Goal: Transaction & Acquisition: Purchase product/service

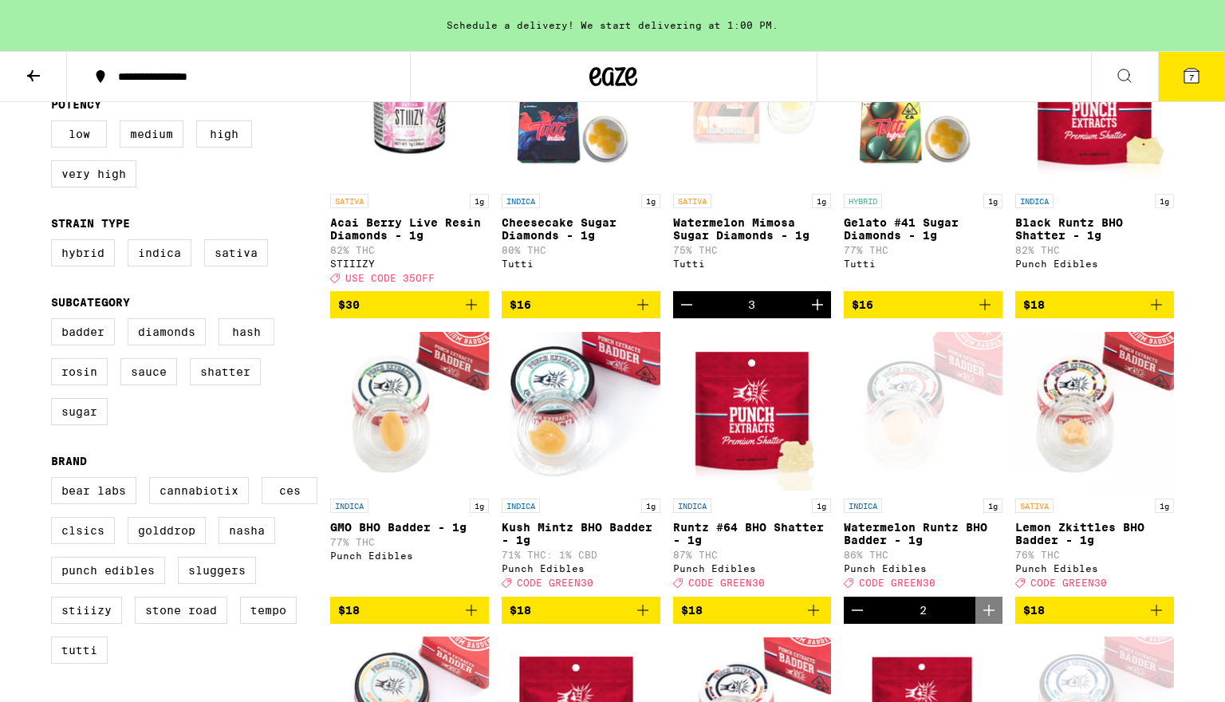
scroll to position [255, 0]
click at [688, 314] on icon "Decrement" at bounding box center [686, 304] width 19 height 19
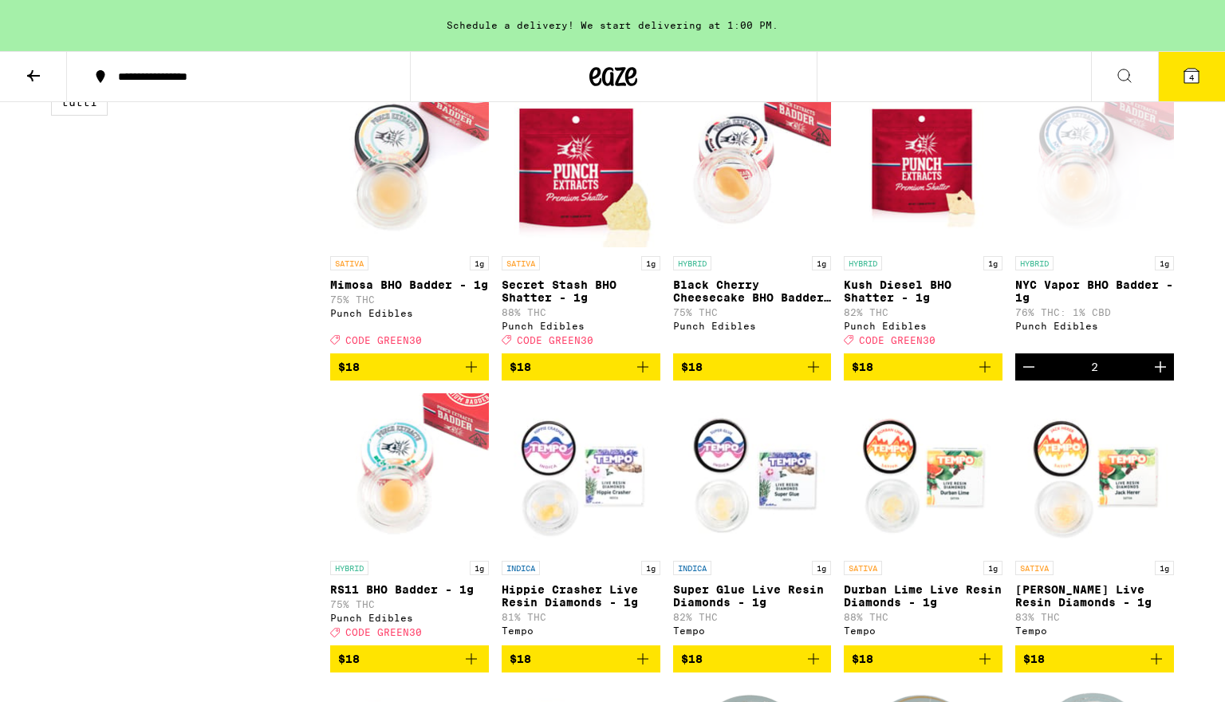
scroll to position [788, 0]
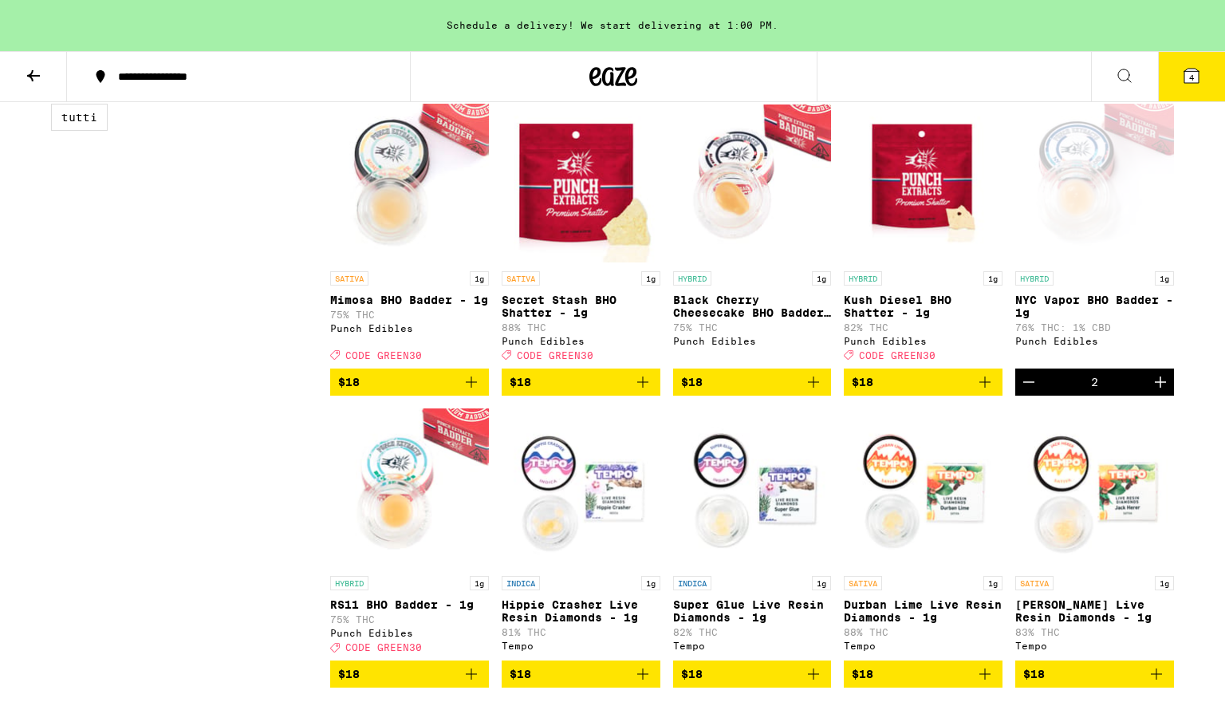
click at [988, 392] on icon "Add to bag" at bounding box center [985, 382] width 19 height 19
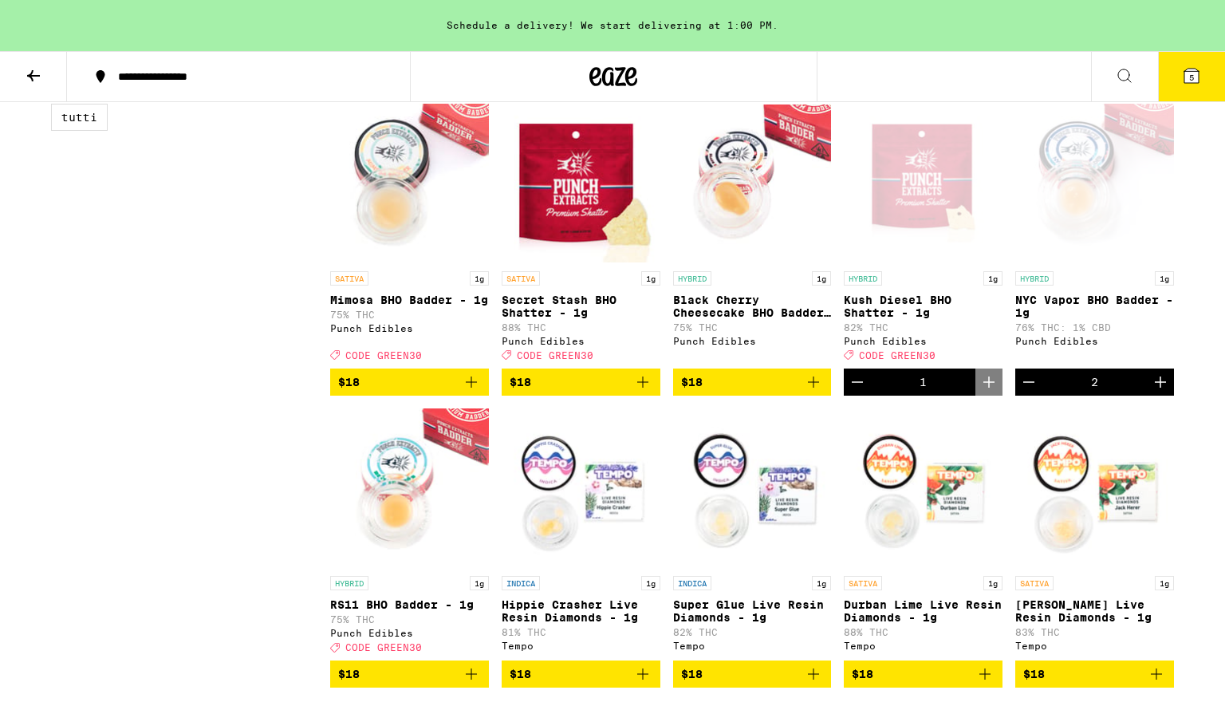
click at [1031, 392] on icon "Decrement" at bounding box center [1029, 382] width 19 height 19
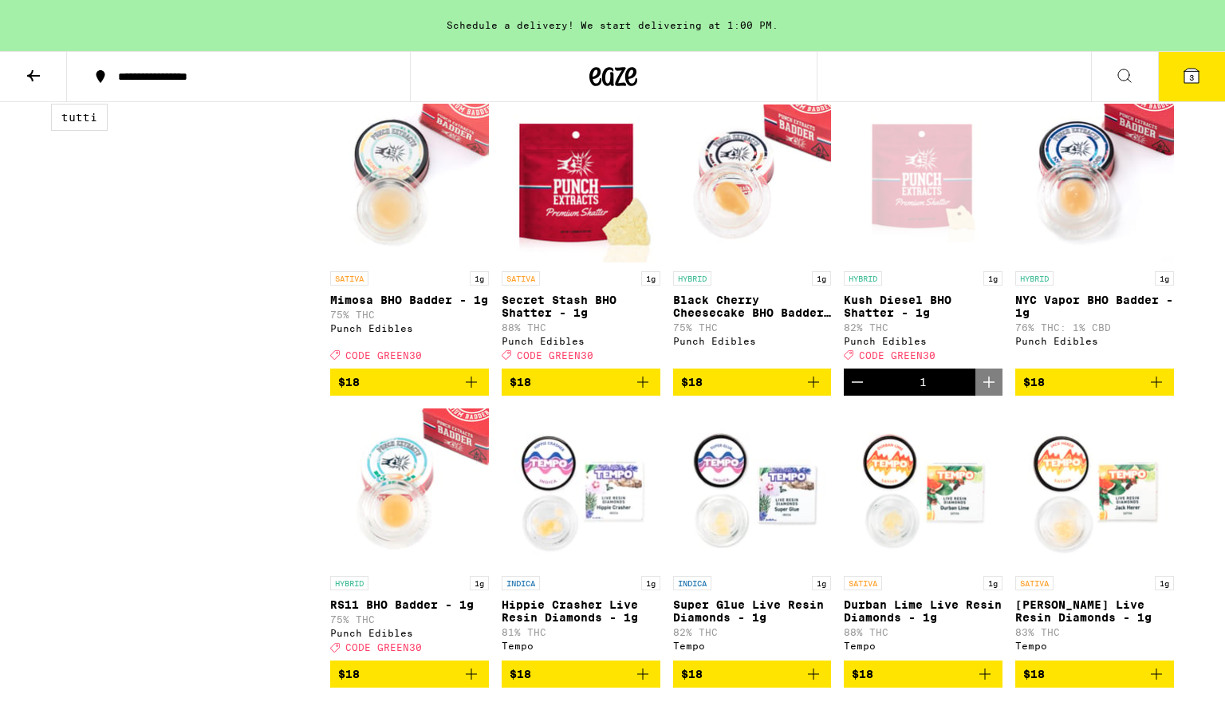
click at [858, 382] on icon "Decrement" at bounding box center [857, 382] width 11 height 0
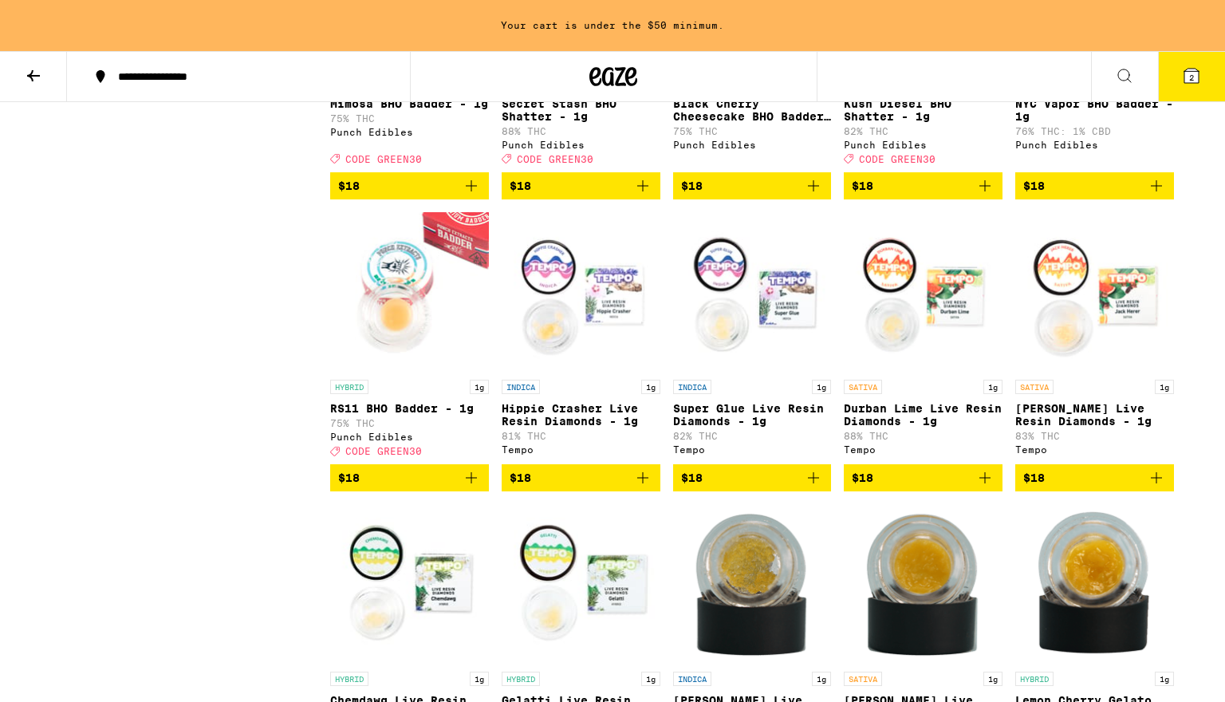
scroll to position [991, 0]
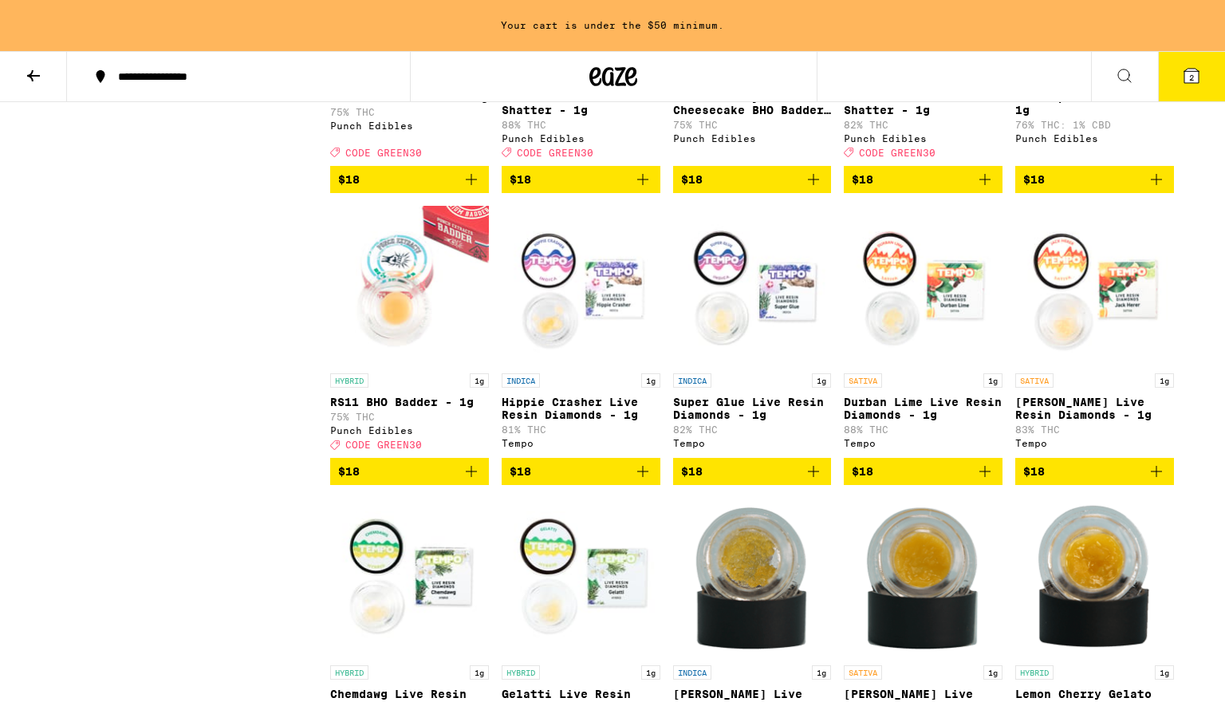
click at [988, 189] on icon "Add to bag" at bounding box center [985, 179] width 19 height 19
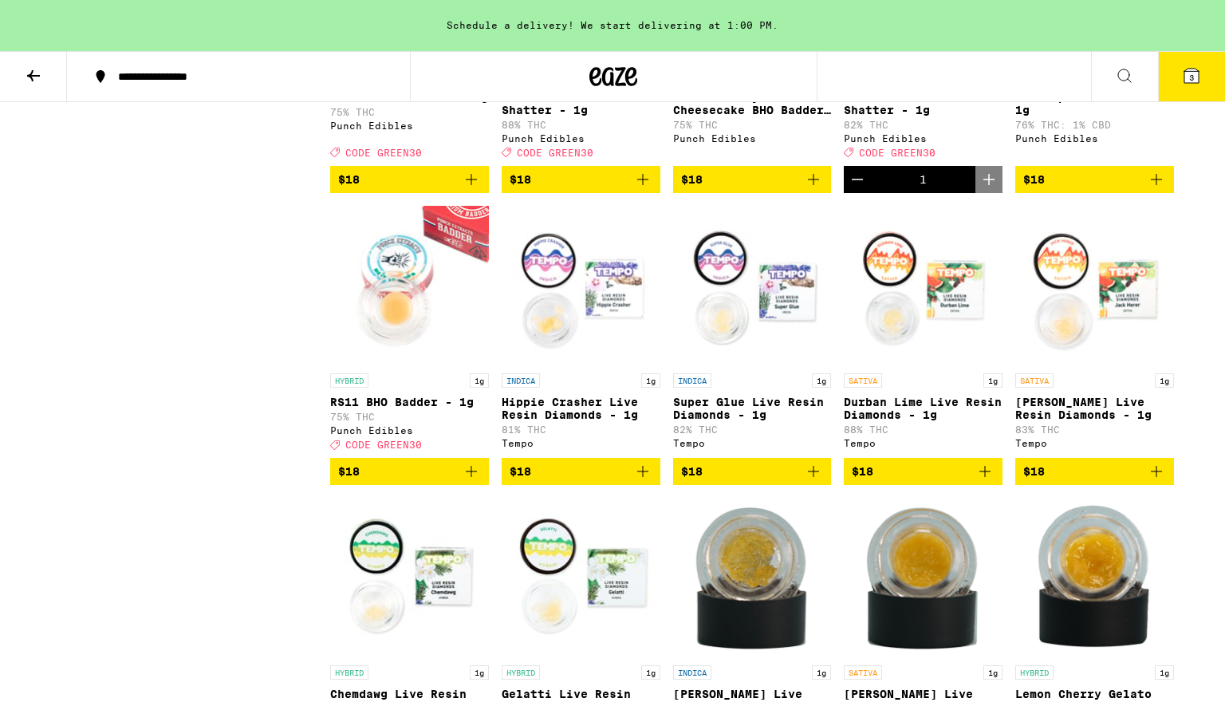
click at [851, 189] on icon "Decrement" at bounding box center [857, 179] width 19 height 19
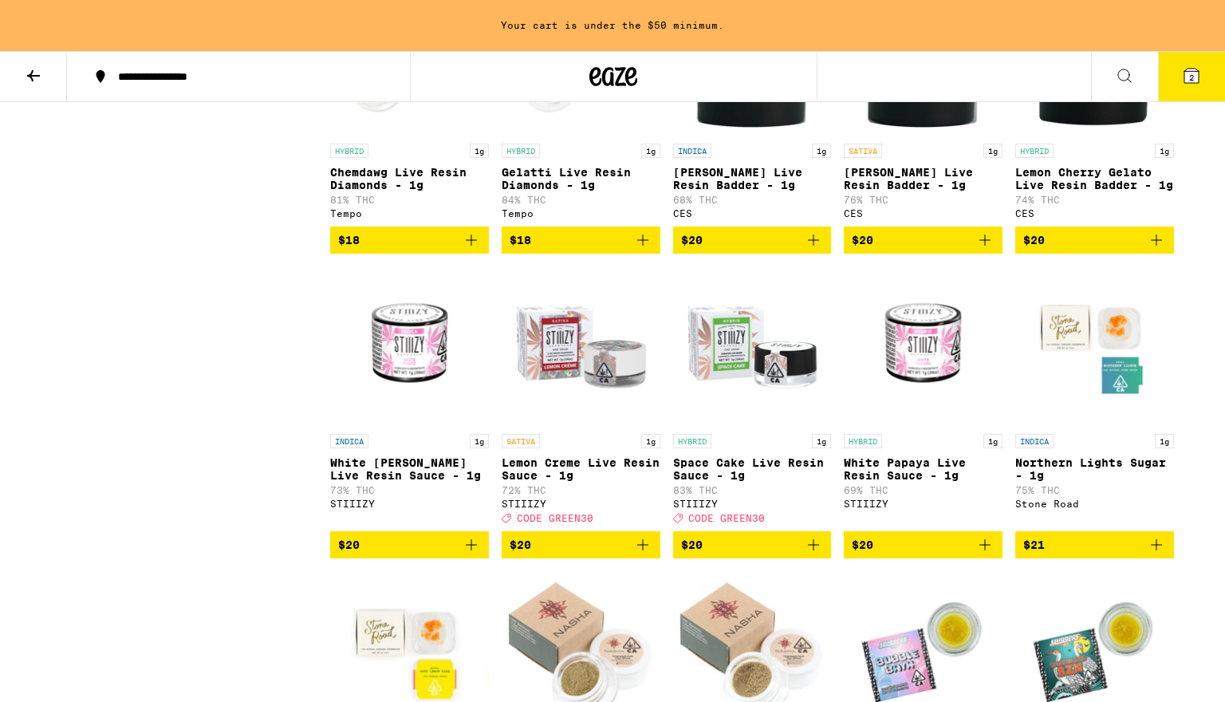
scroll to position [1516, 0]
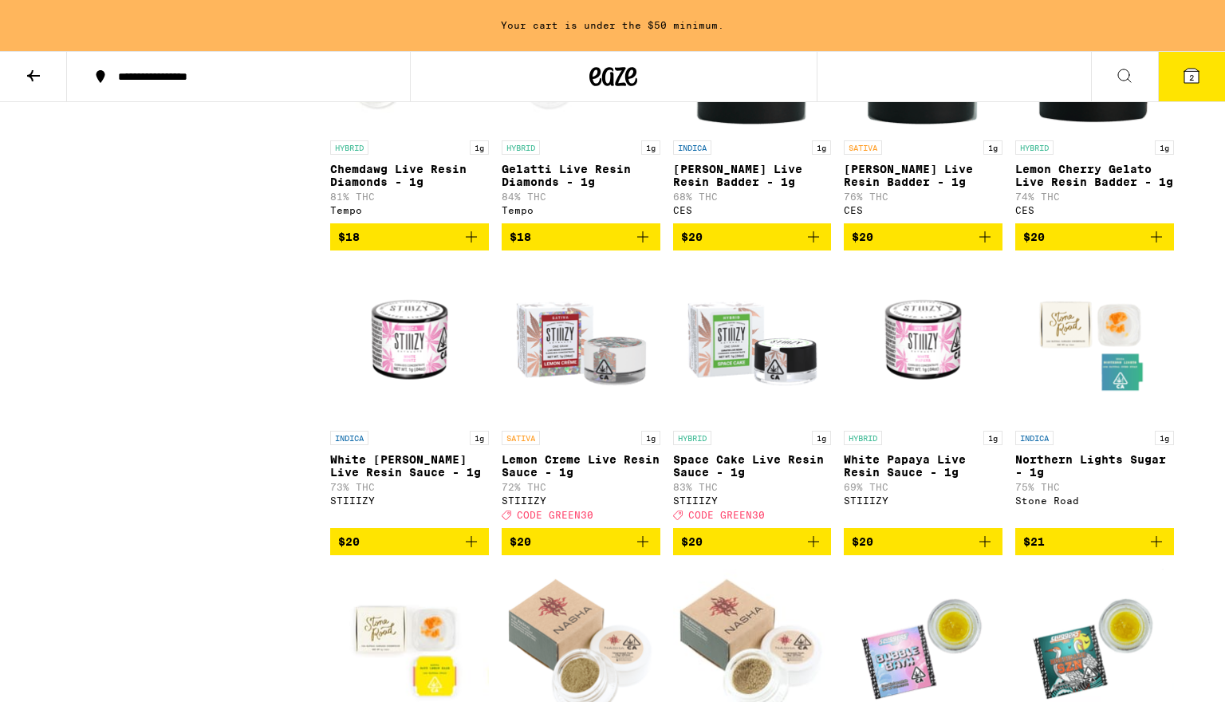
click at [816, 551] on icon "Add to bag" at bounding box center [813, 541] width 19 height 19
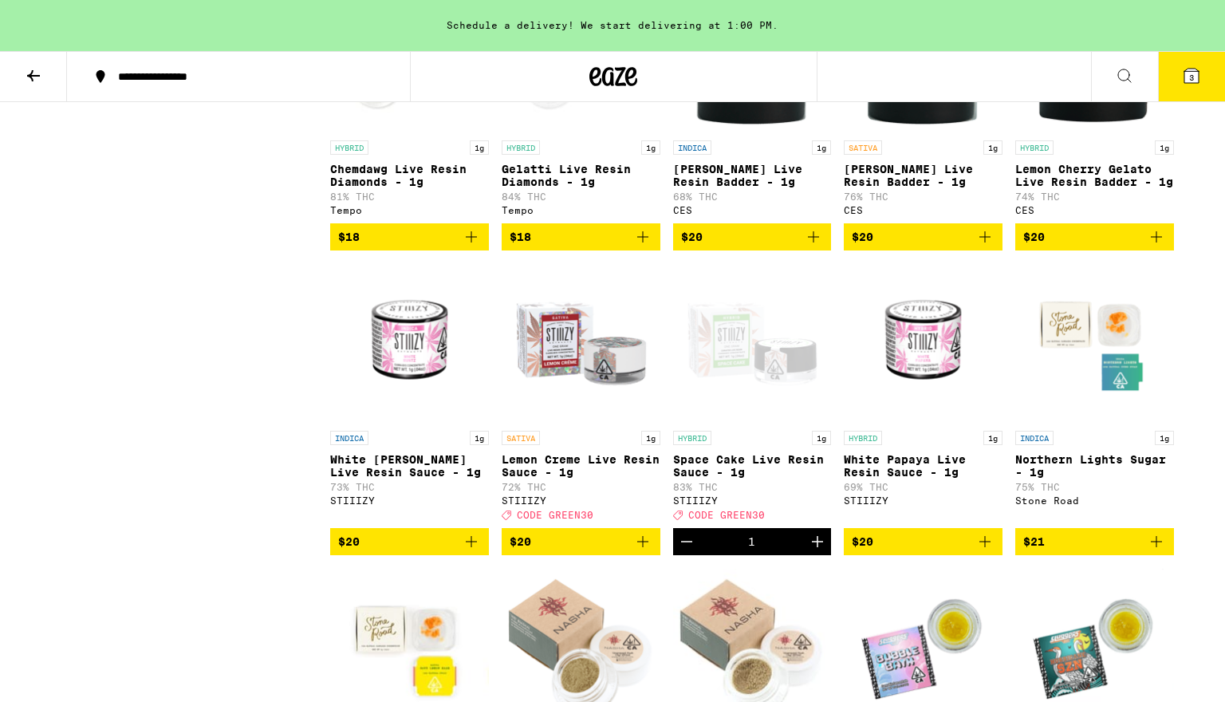
click at [734, 479] on p "Space Cake Live Resin Sauce - 1g" at bounding box center [752, 466] width 159 height 26
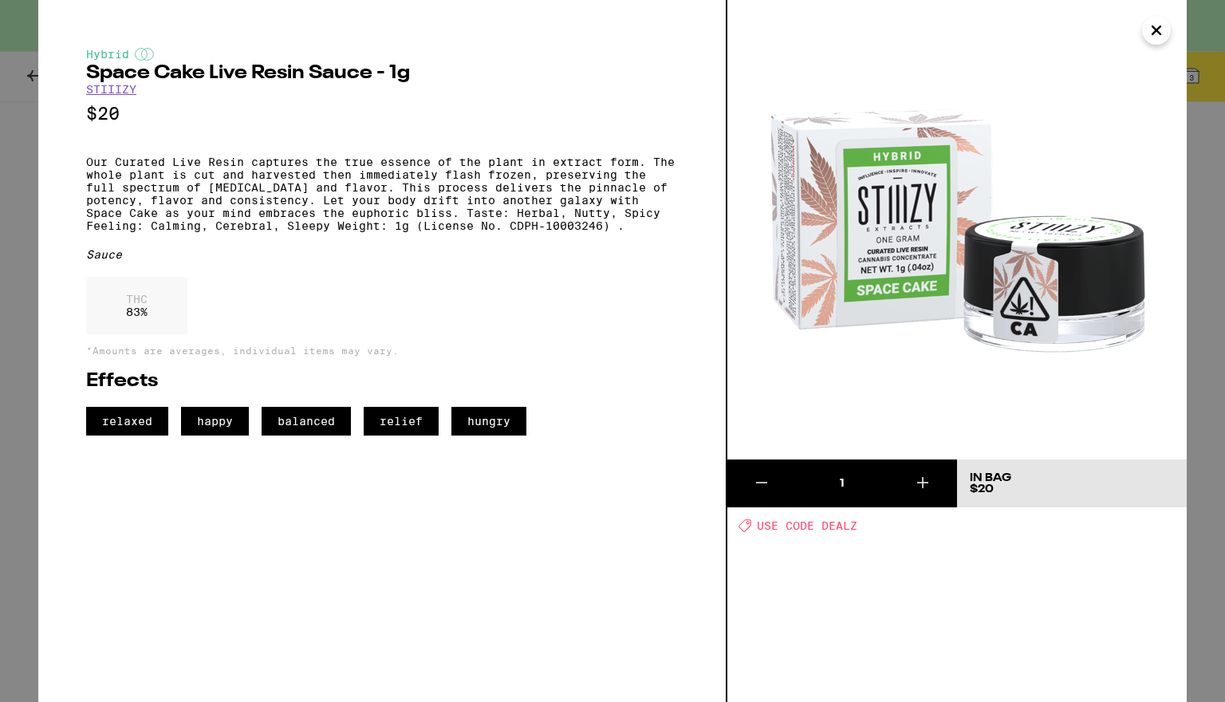
click at [31, 341] on div "Hybrid Space Cake Live Resin Sauce - 1g STIIIZY $20 Our Curated Live Resin capt…" at bounding box center [612, 351] width 1225 height 702
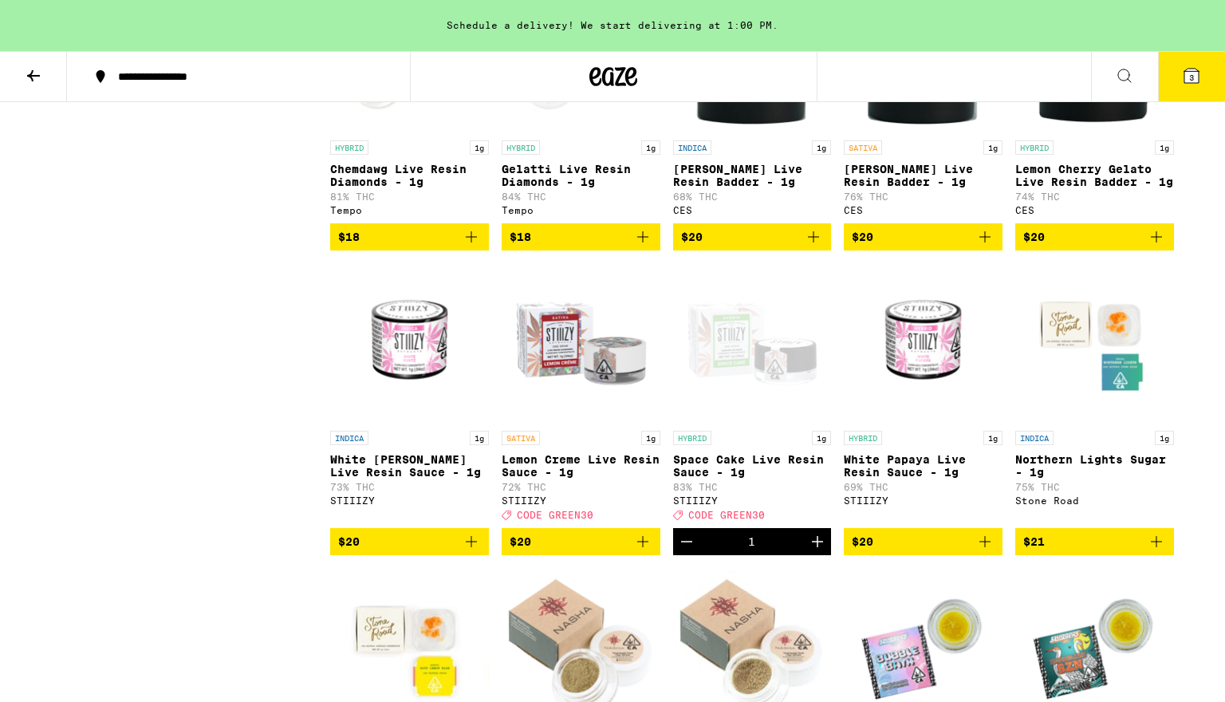
click at [817, 551] on icon "Increment" at bounding box center [817, 541] width 19 height 19
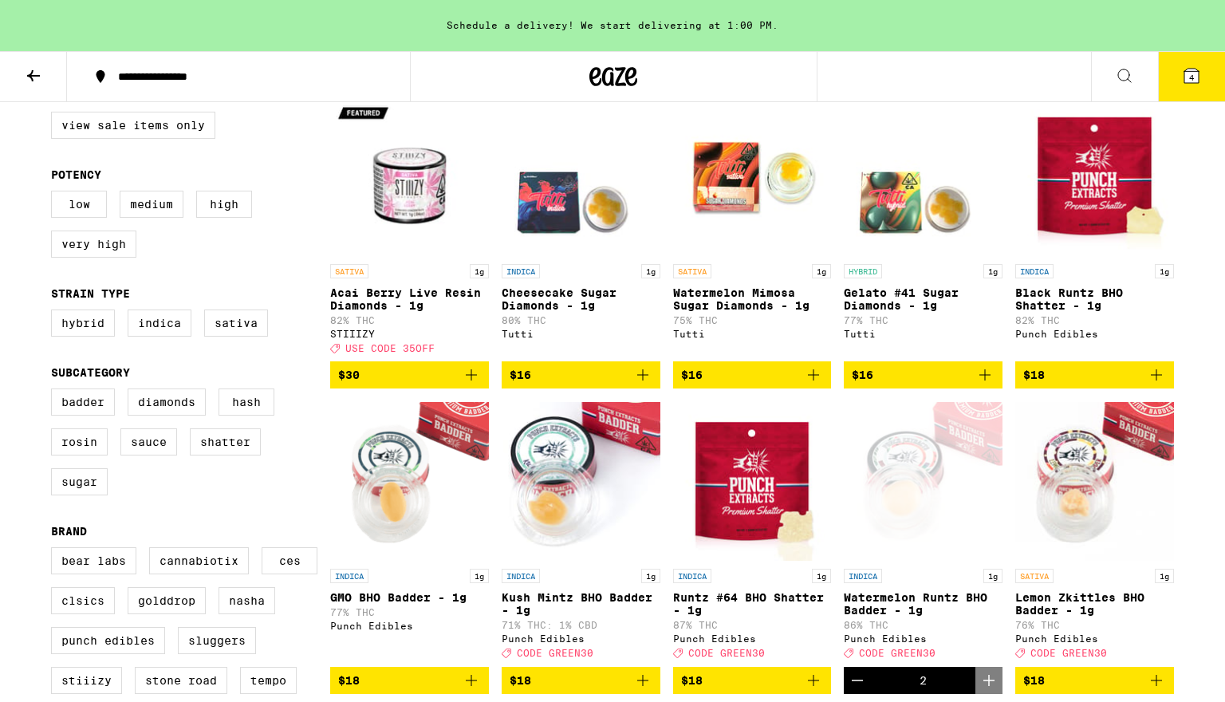
scroll to position [187, 0]
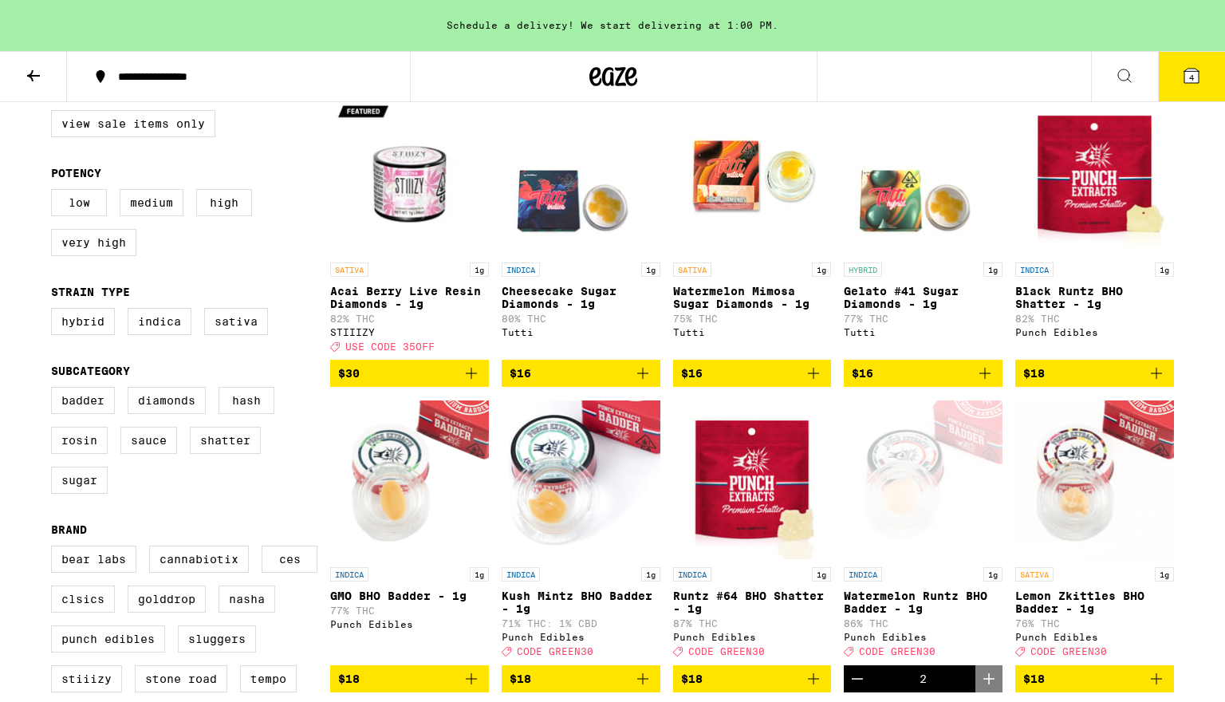
click at [1069, 290] on p "Black Runtz BHO Shatter - 1g" at bounding box center [1095, 298] width 159 height 26
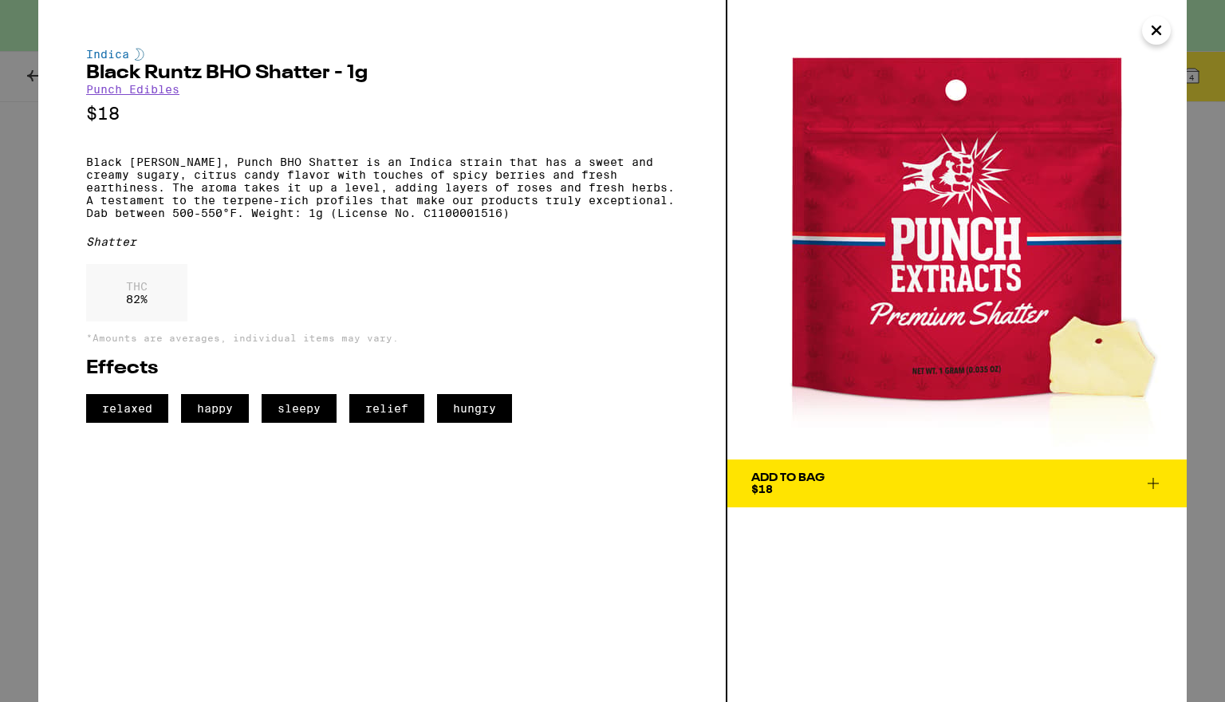
click at [1157, 33] on icon "Close" at bounding box center [1156, 30] width 19 height 24
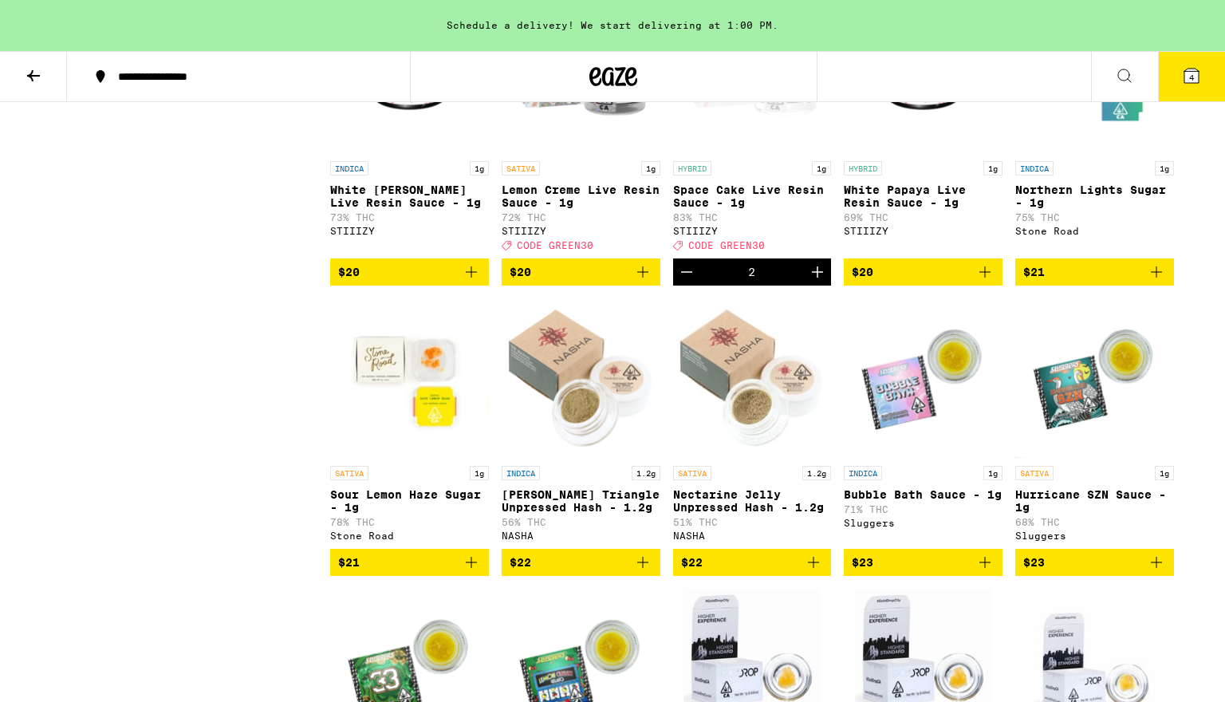
scroll to position [1799, 0]
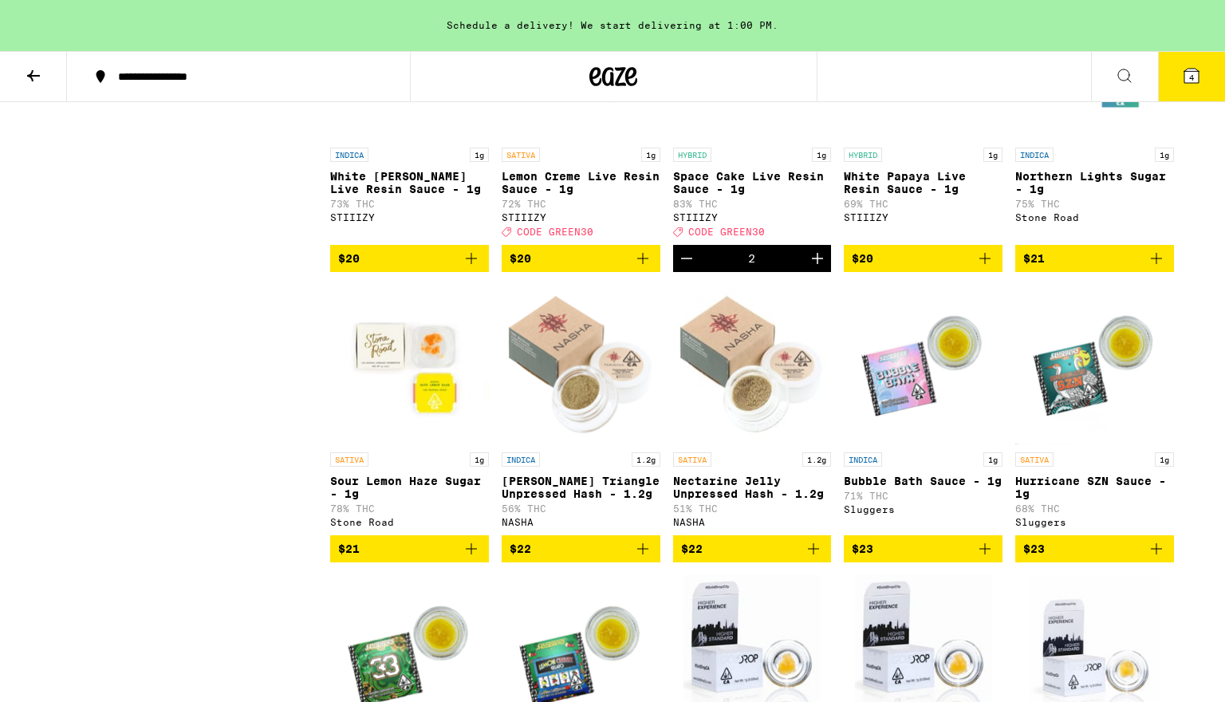
click at [819, 264] on icon "Increment" at bounding box center [817, 258] width 11 height 11
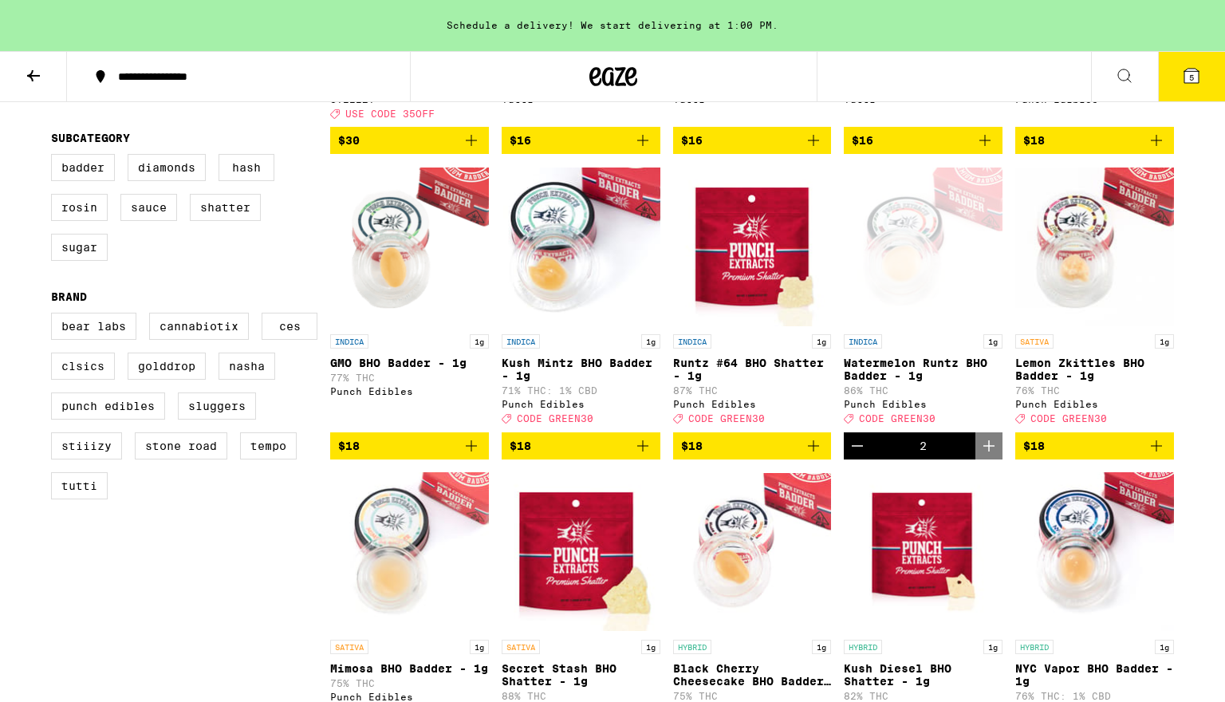
scroll to position [414, 0]
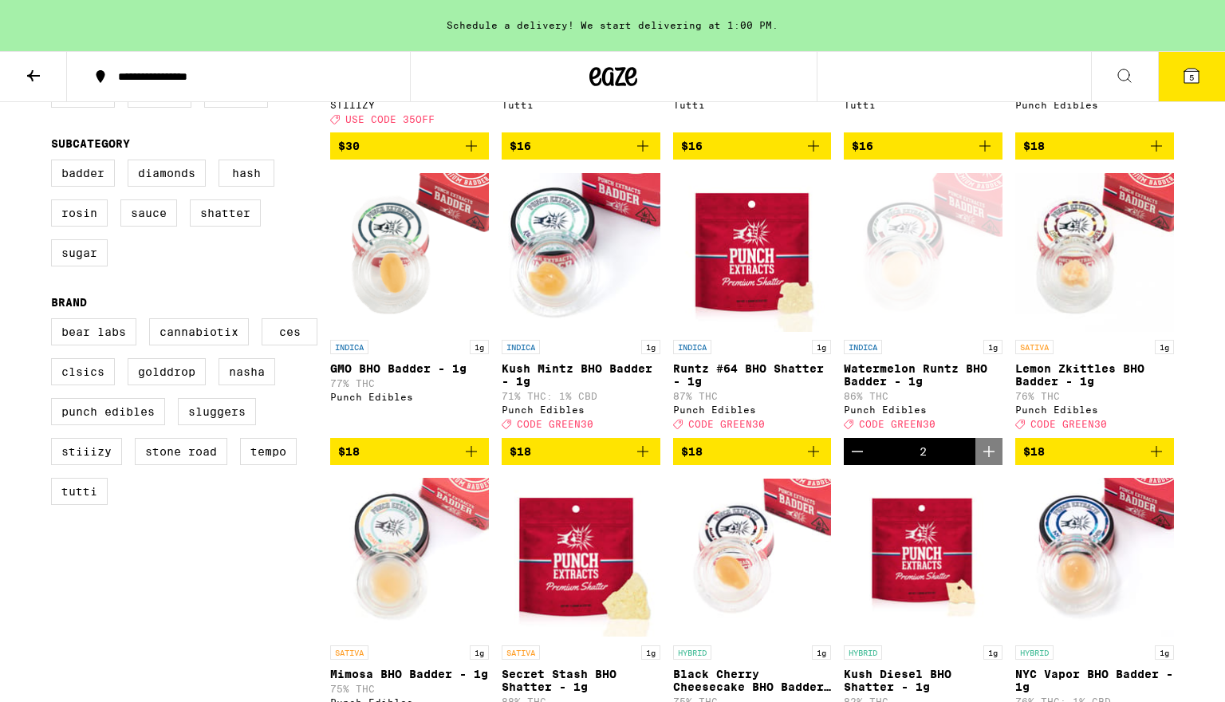
click at [1196, 81] on icon at bounding box center [1192, 76] width 14 height 14
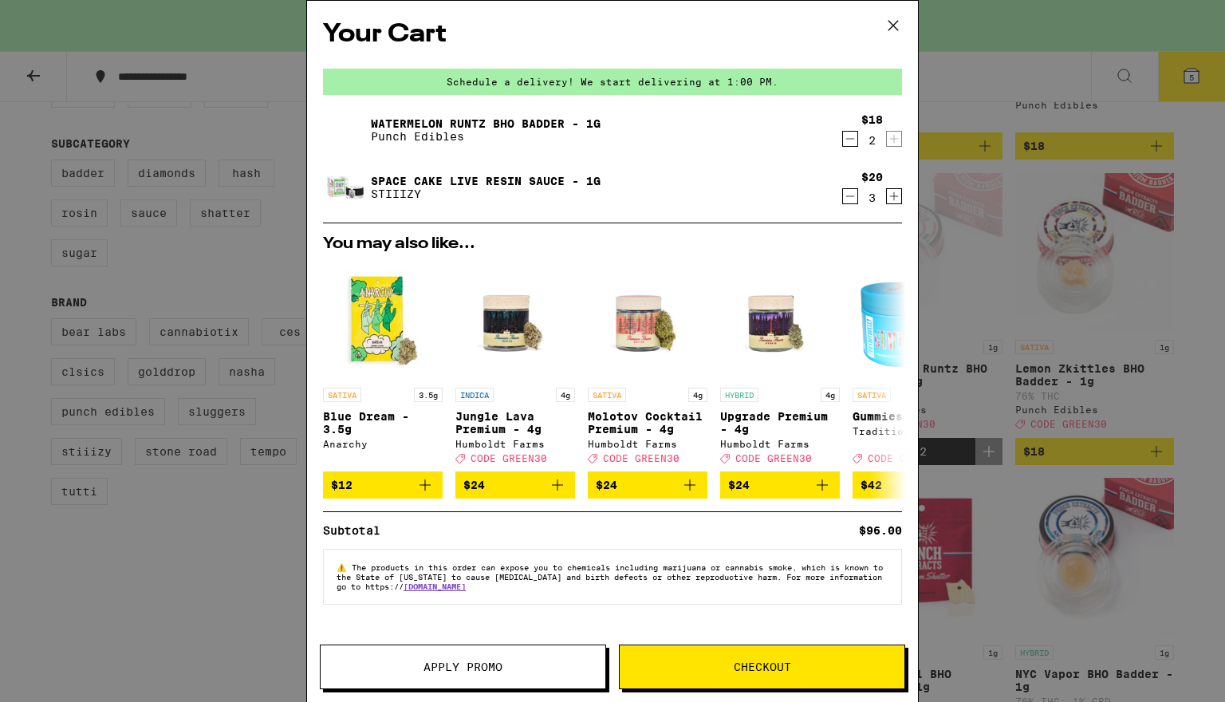
click at [899, 25] on icon at bounding box center [894, 26] width 24 height 24
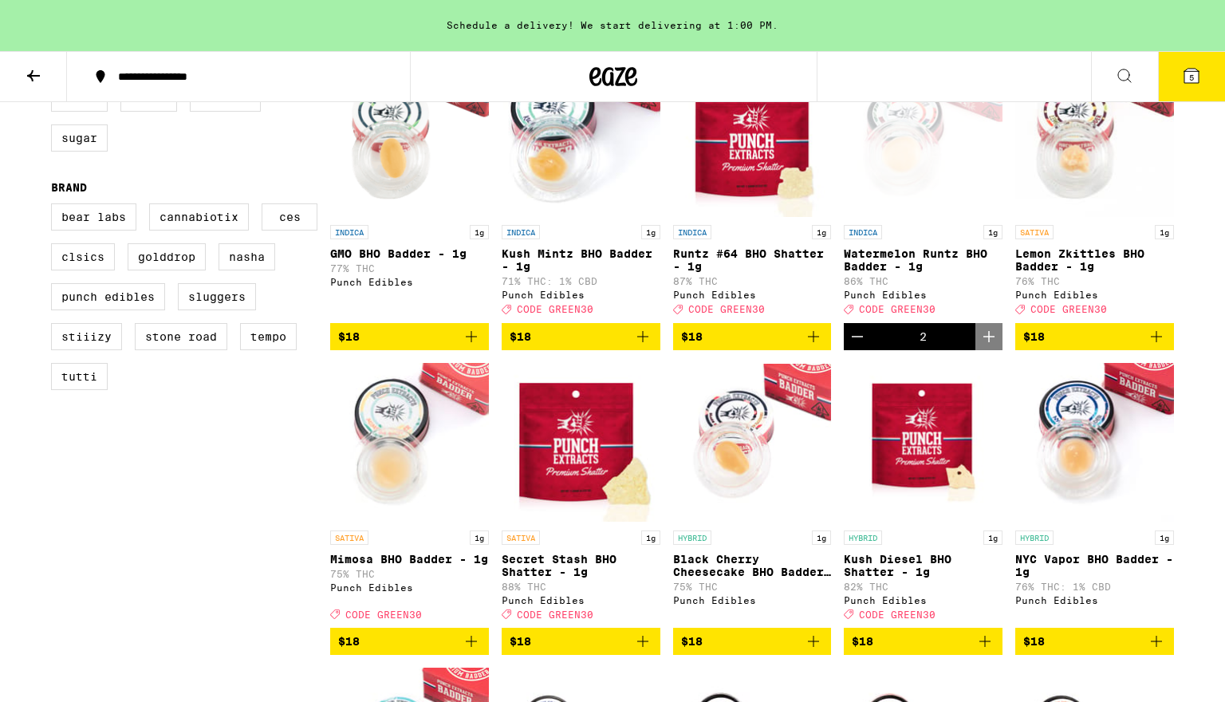
scroll to position [487, 0]
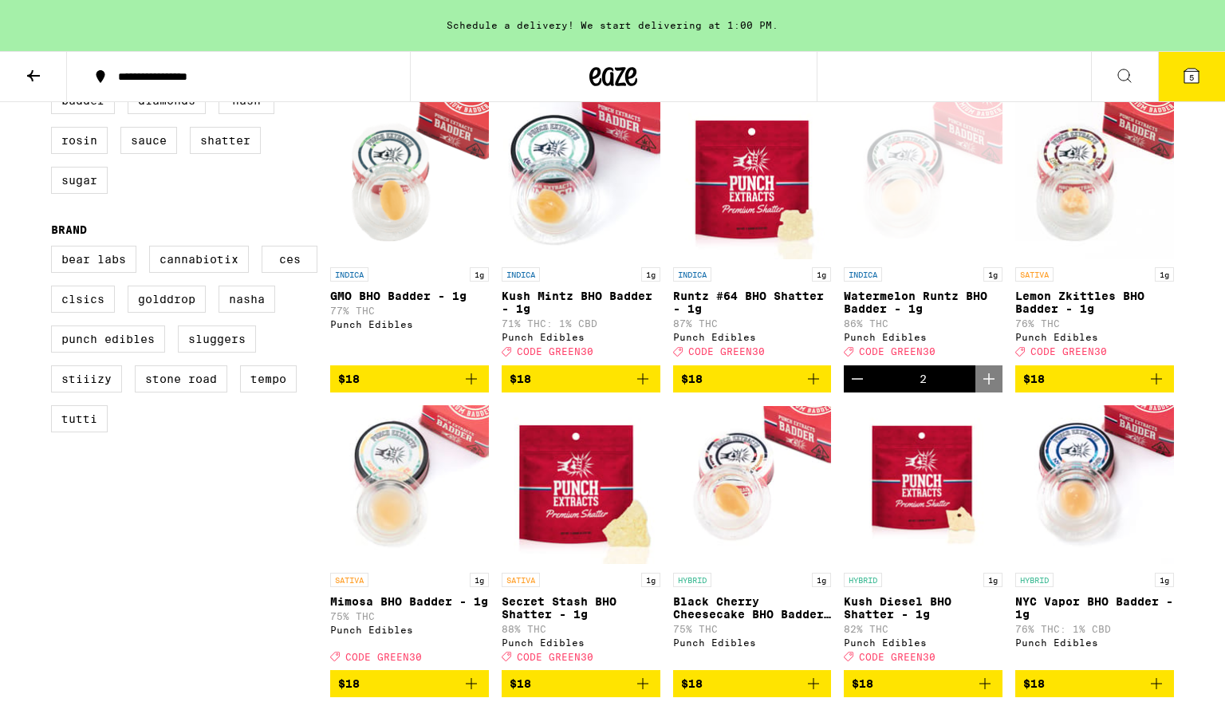
click at [859, 379] on icon "Decrement" at bounding box center [857, 379] width 11 height 0
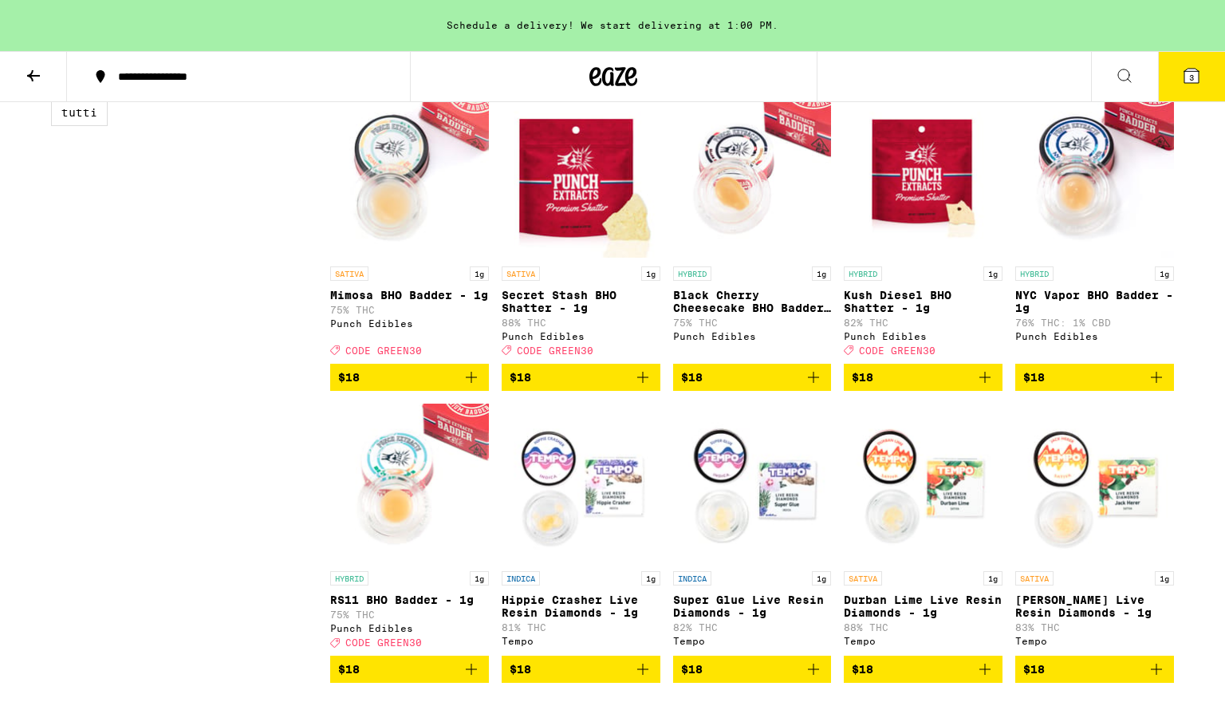
scroll to position [795, 0]
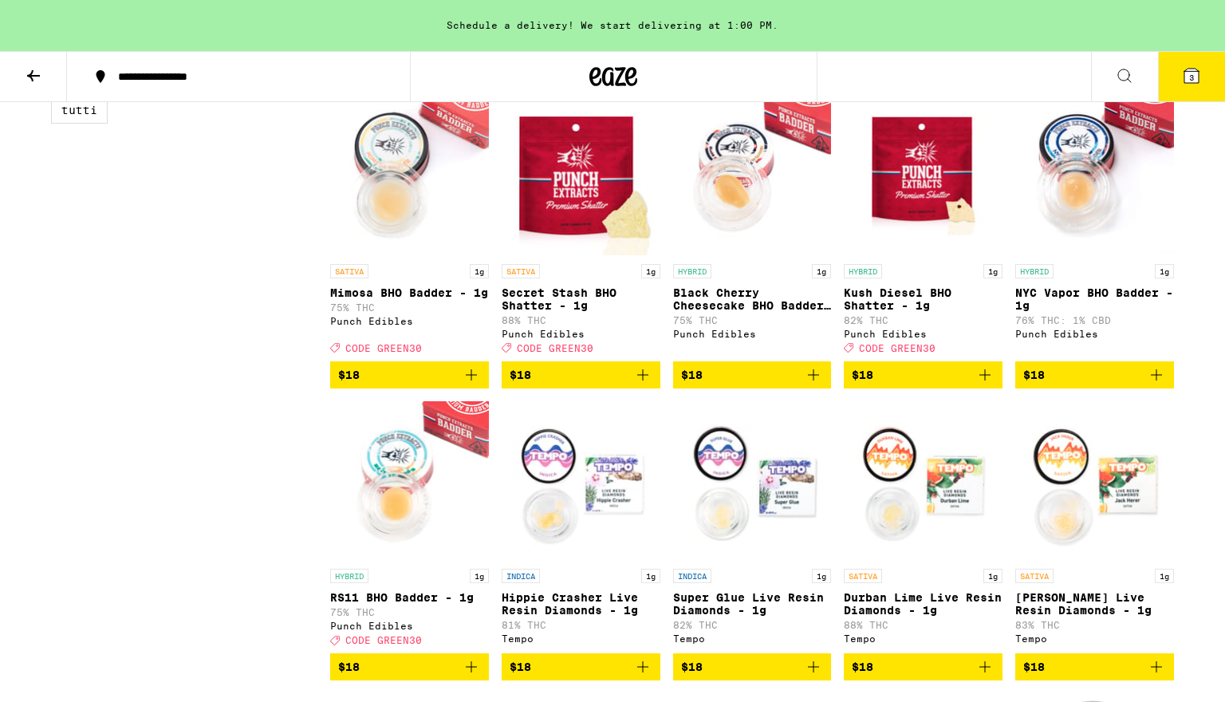
click at [985, 381] on icon "Add to bag" at bounding box center [985, 374] width 11 height 11
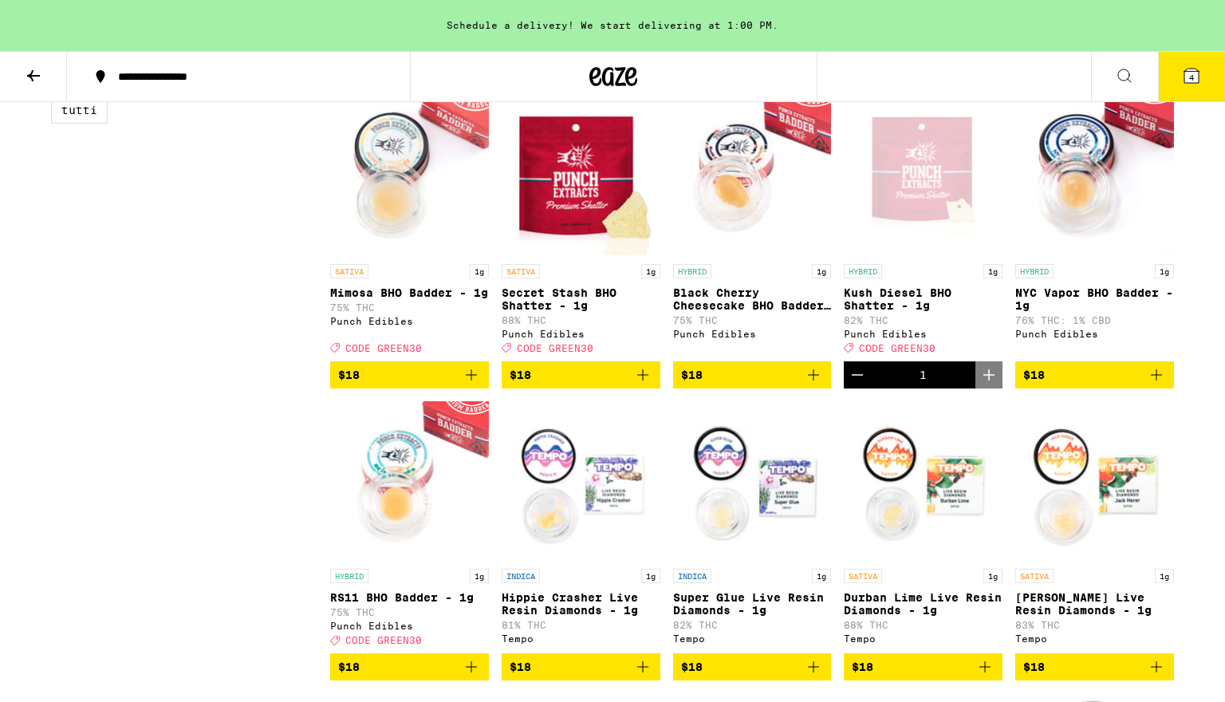
click at [860, 385] on icon "Decrement" at bounding box center [857, 374] width 19 height 19
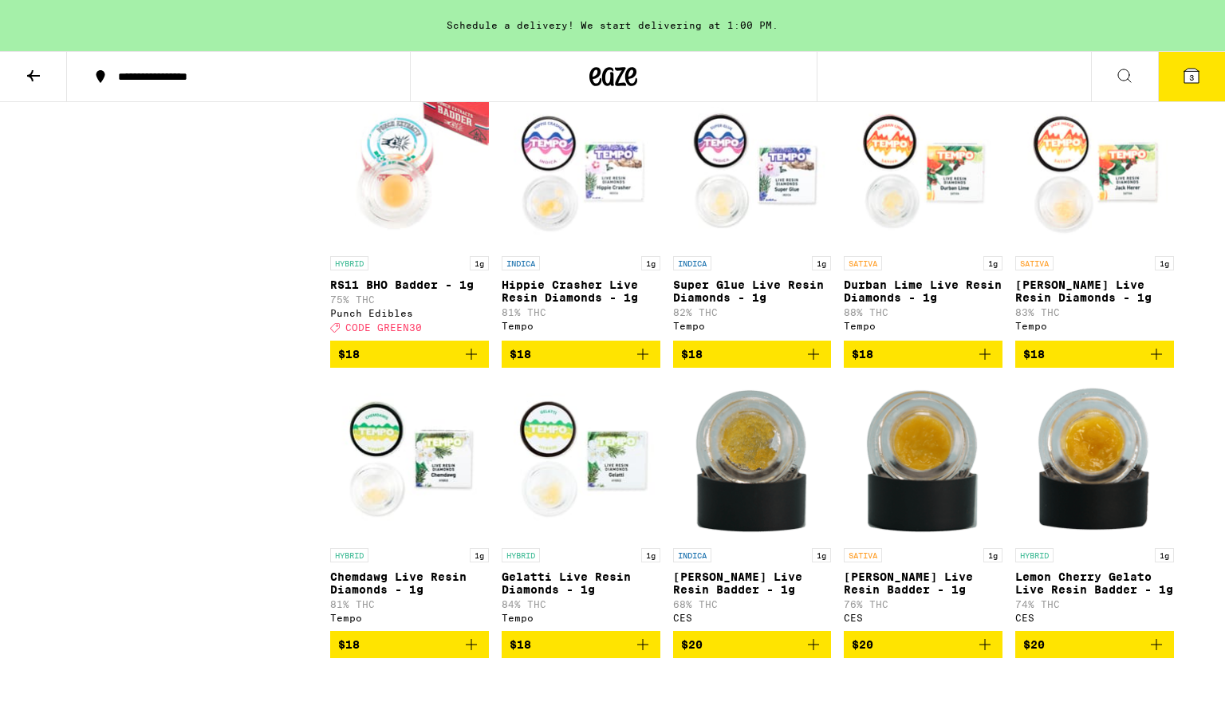
scroll to position [1108, 0]
click at [401, 291] on p "RS11 BHO Badder - 1g" at bounding box center [409, 284] width 159 height 13
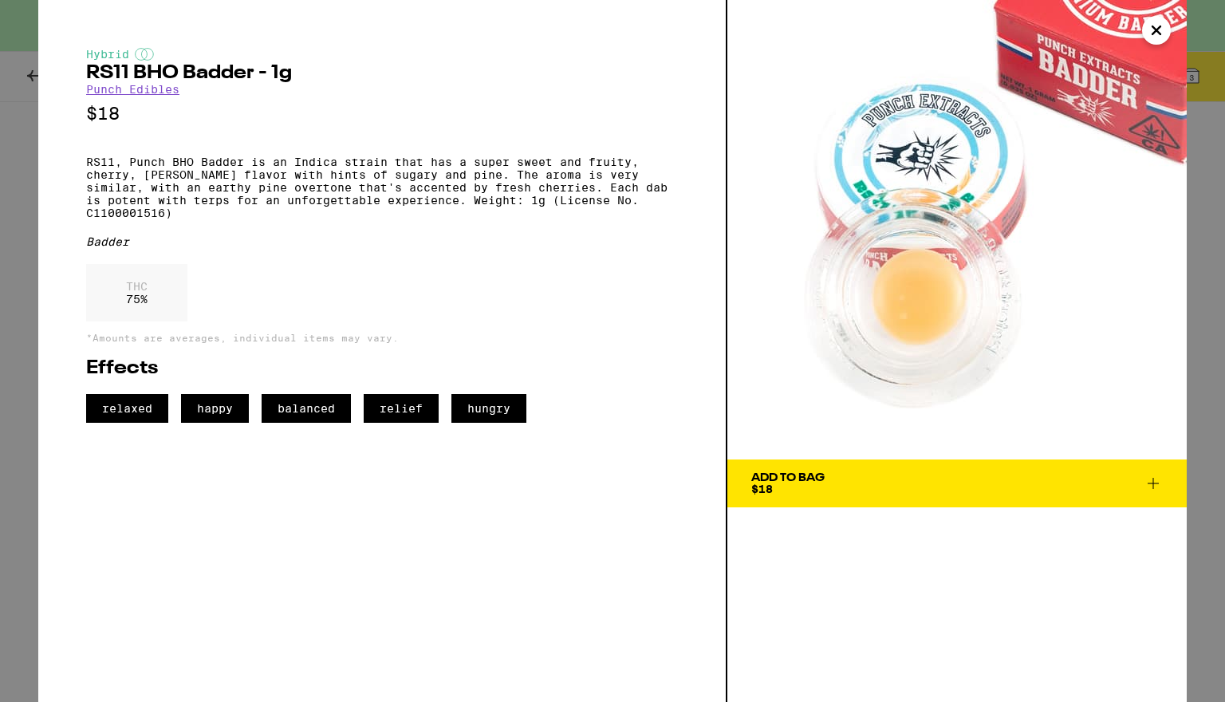
click at [40, 371] on div "Hybrid RS11 BHO Badder - 1g Punch Edibles $18 RS11, Punch BHO Badder is an Indi…" at bounding box center [382, 351] width 689 height 702
click at [7, 427] on div "Hybrid RS11 BHO Badder - 1g Punch Edibles $18 RS11, Punch BHO Badder is an Indi…" at bounding box center [612, 351] width 1225 height 702
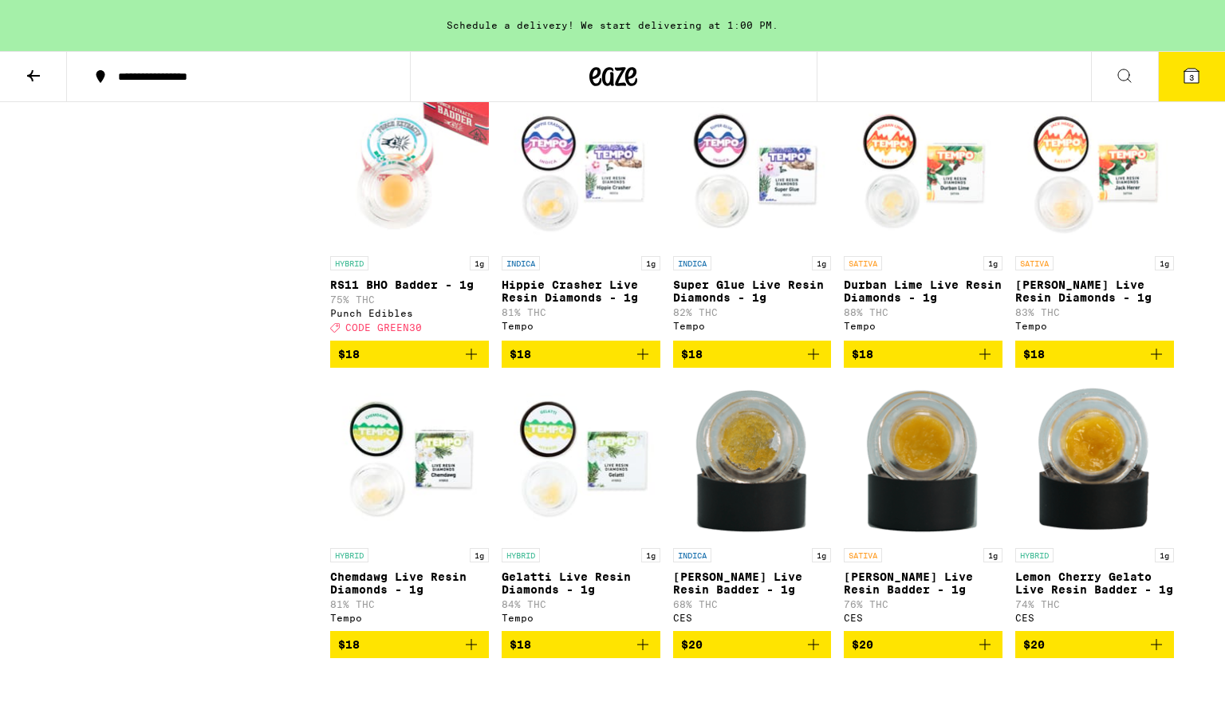
click at [471, 364] on icon "Add to bag" at bounding box center [471, 354] width 19 height 19
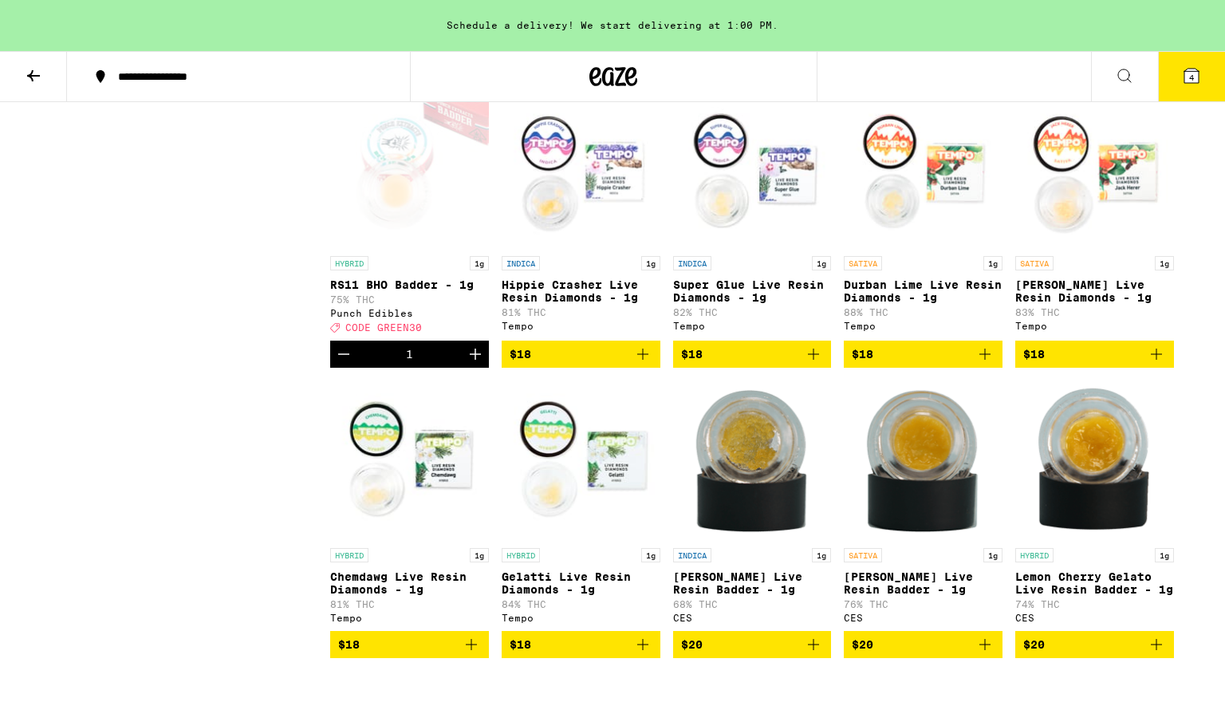
click at [471, 364] on icon "Increment" at bounding box center [475, 354] width 19 height 19
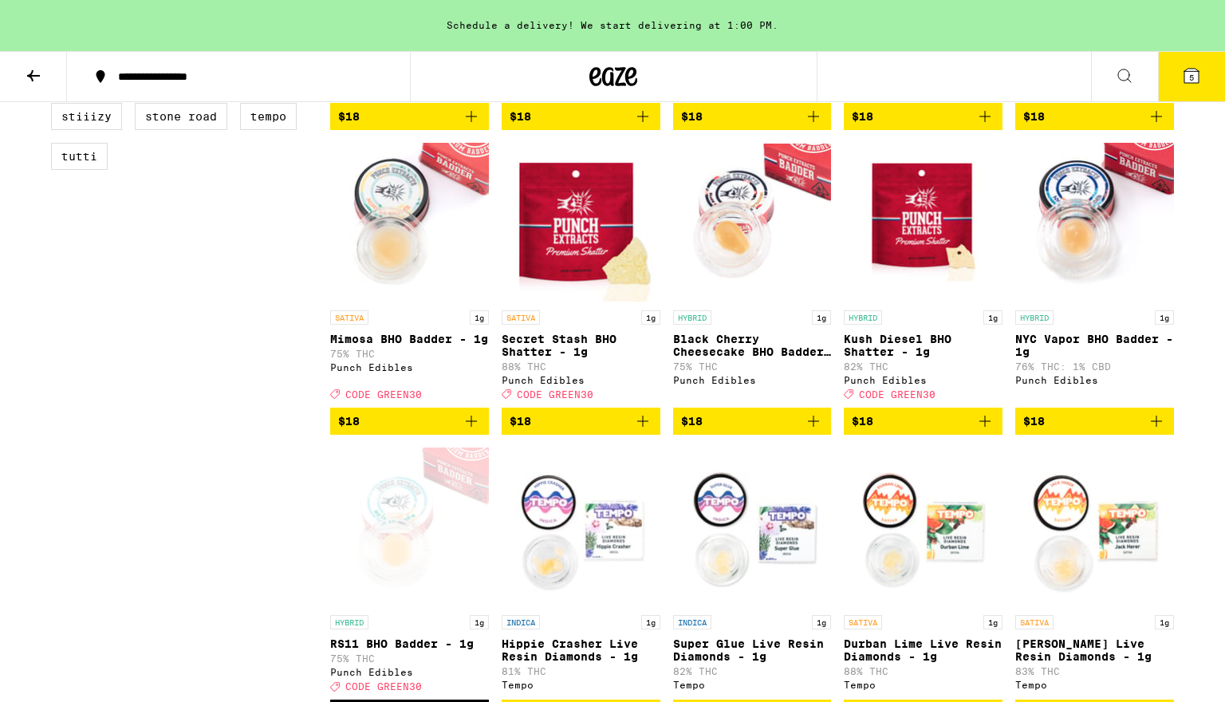
scroll to position [756, 0]
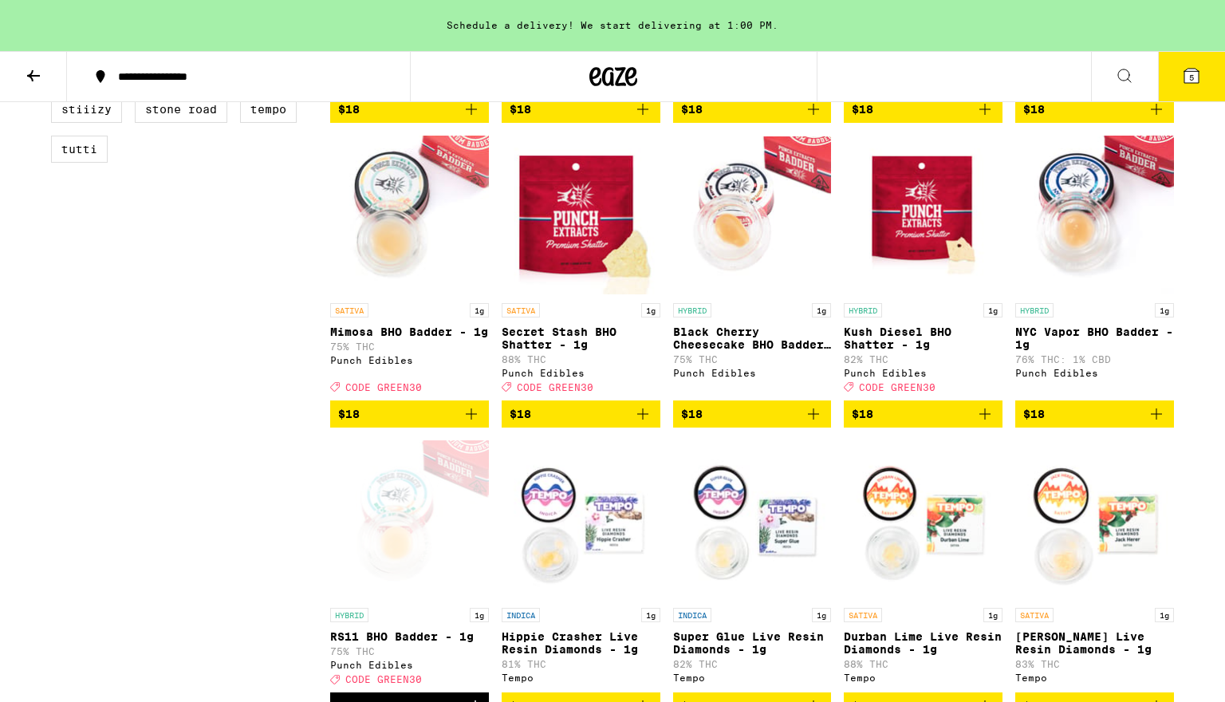
click at [1186, 79] on icon at bounding box center [1192, 76] width 14 height 14
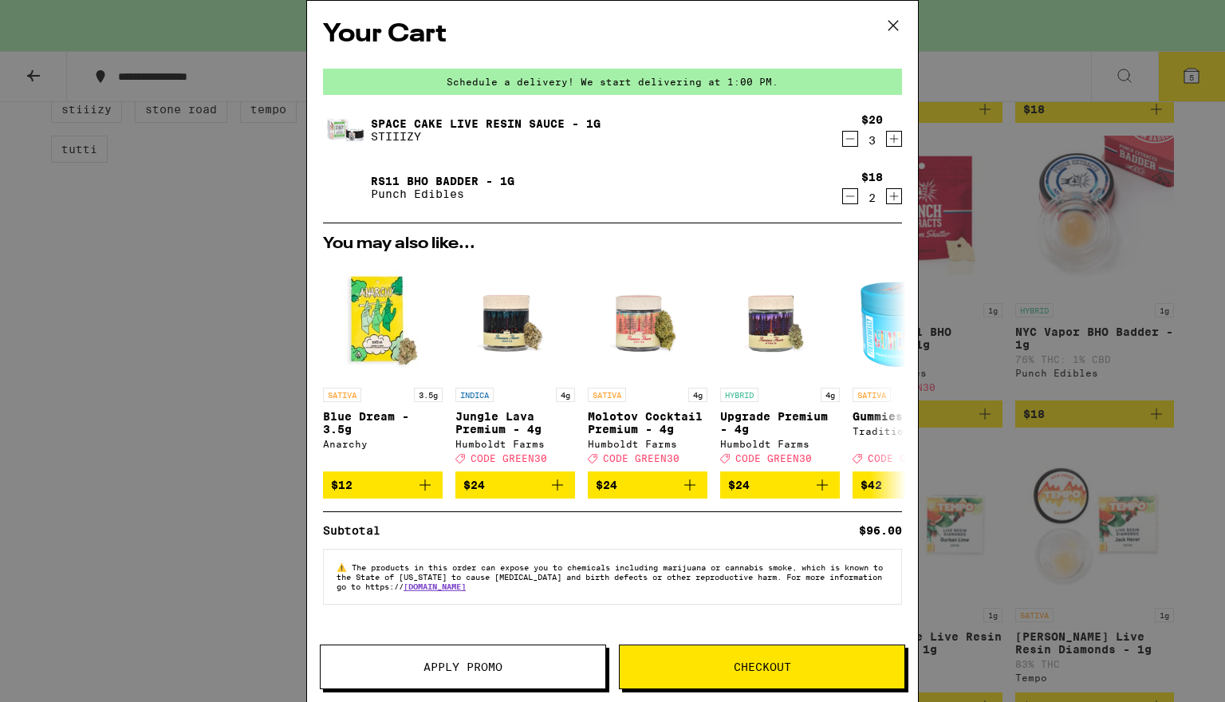
click at [158, 409] on div "Your Cart Schedule a delivery! We start delivering at 1:00 PM. Space Cake Live …" at bounding box center [612, 351] width 1225 height 702
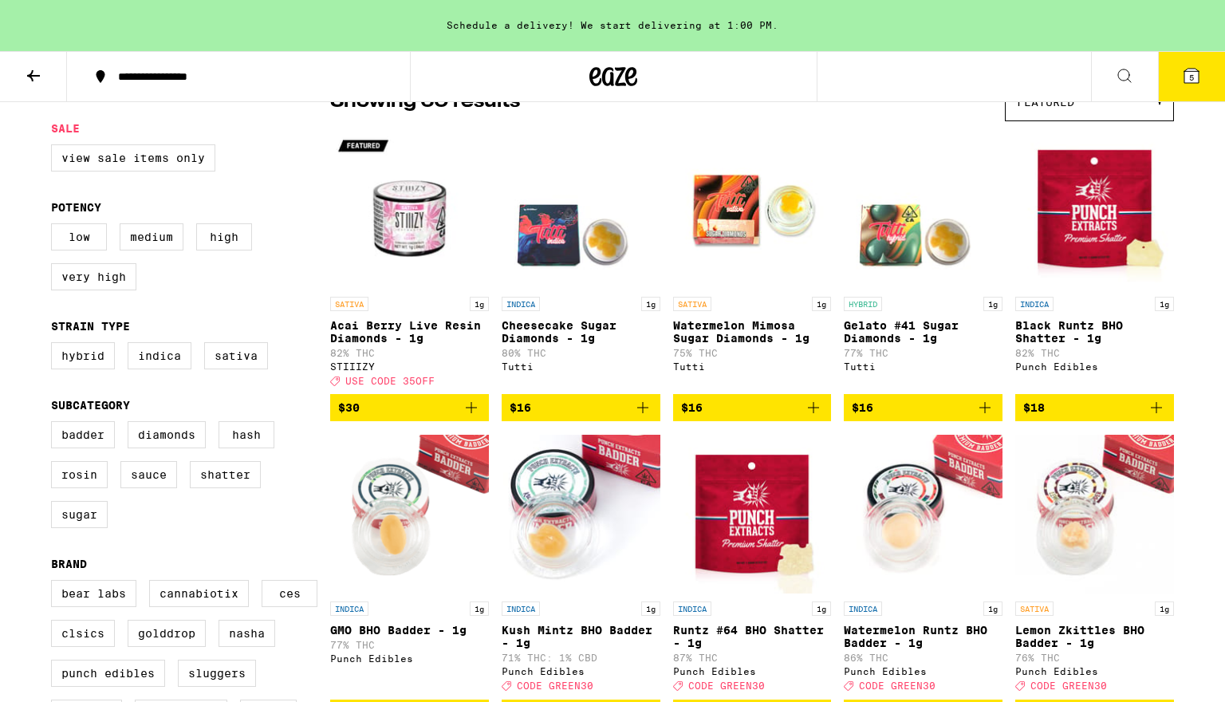
scroll to position [156, 0]
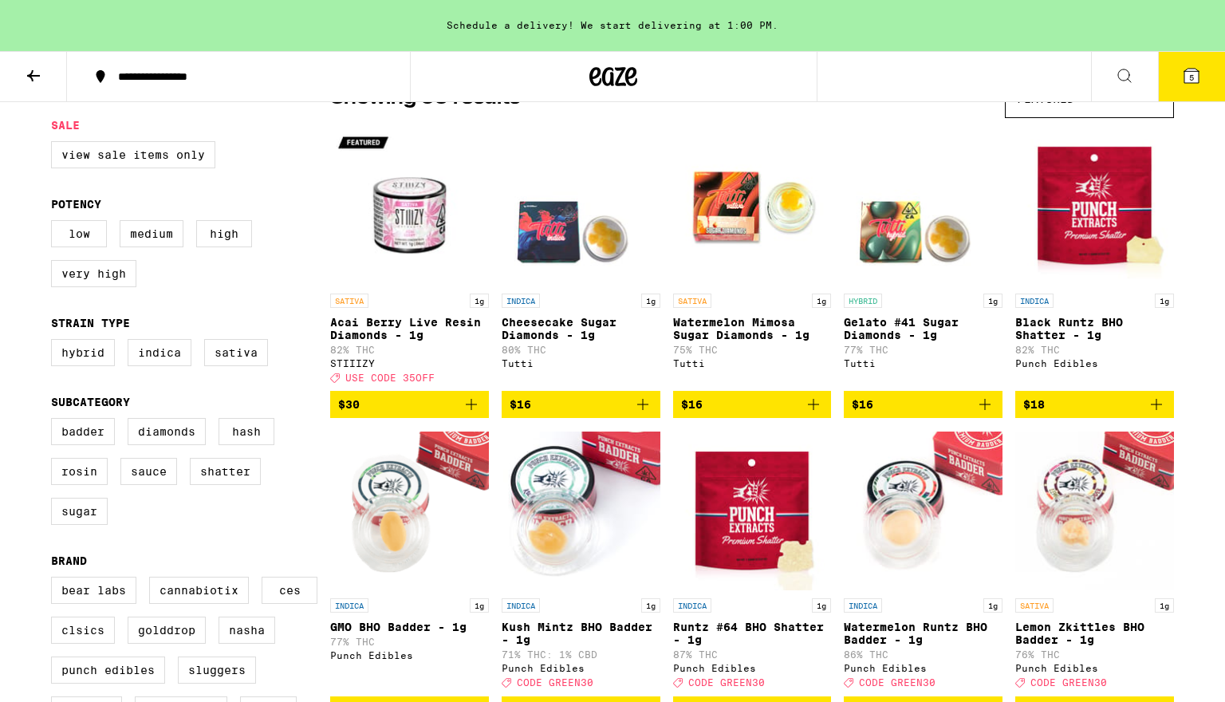
click at [820, 413] on icon "Add to bag" at bounding box center [813, 404] width 19 height 19
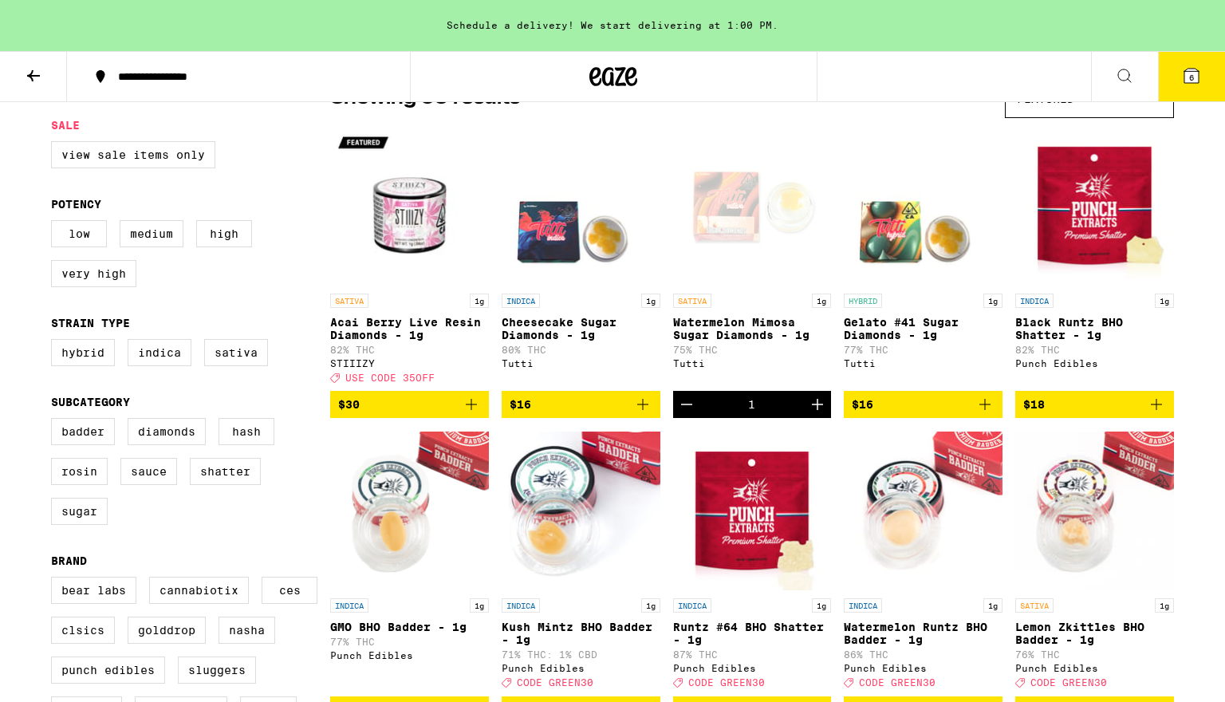
click at [820, 413] on icon "Increment" at bounding box center [817, 404] width 19 height 19
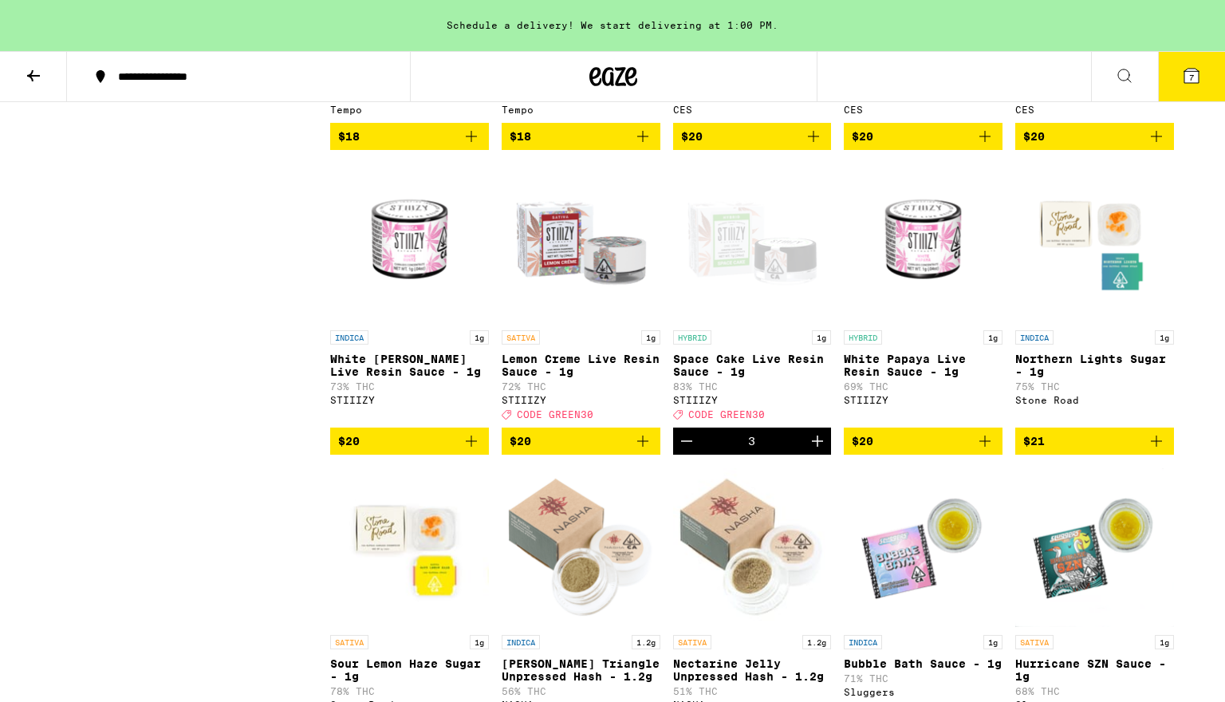
scroll to position [1612, 0]
